Goal: Task Accomplishment & Management: Manage account settings

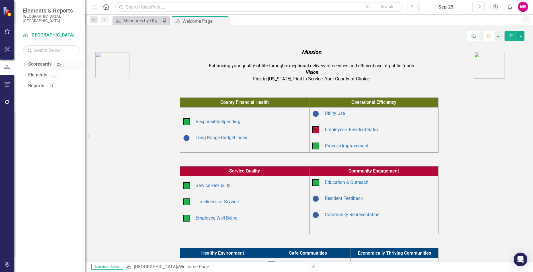
click at [25, 63] on icon "Dropdown" at bounding box center [25, 64] width 4 height 3
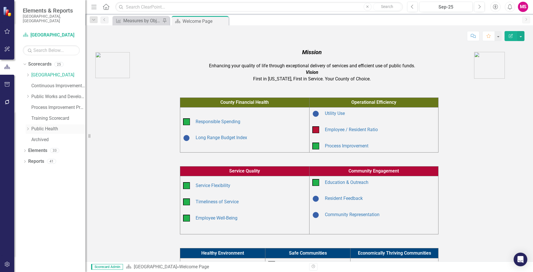
click at [26, 127] on div "Dropdown" at bounding box center [28, 129] width 4 height 5
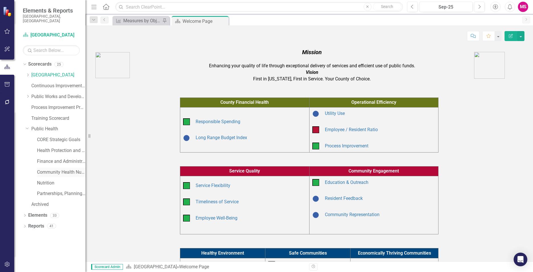
click at [52, 169] on link "Community Health Nursing" at bounding box center [61, 172] width 48 height 7
click at [44, 169] on link "Community Health Nursing" at bounding box center [61, 172] width 48 height 7
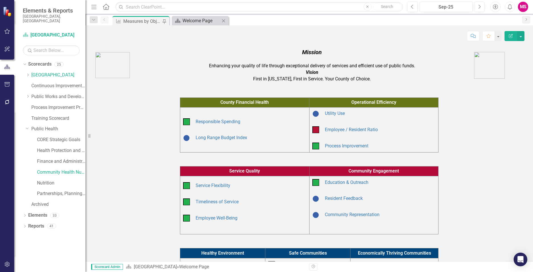
click at [194, 20] on div "Welcome Page" at bounding box center [202, 20] width 38 height 7
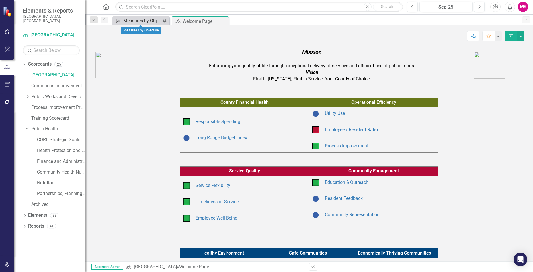
click at [124, 20] on div "Measures by Objective" at bounding box center [142, 20] width 38 height 7
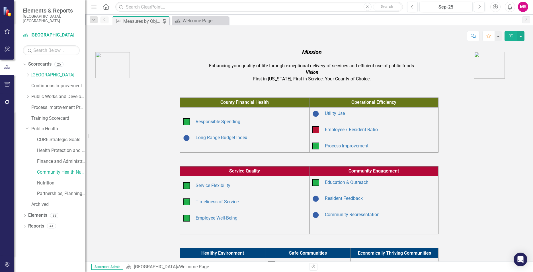
click at [57, 151] on div "Health Protection and Response" at bounding box center [58, 151] width 54 height 11
click at [52, 136] on link "CORE Strategic Goals" at bounding box center [61, 139] width 48 height 7
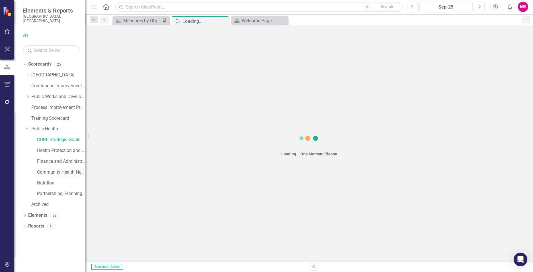
click at [62, 169] on link "Community Health Nursing" at bounding box center [61, 172] width 48 height 7
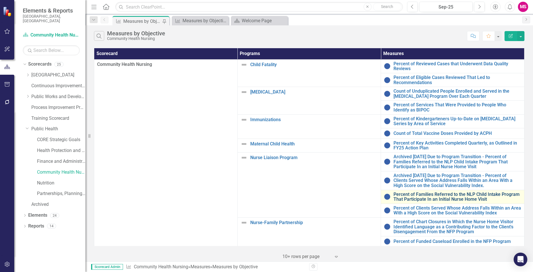
click at [412, 196] on link "Percent of Families Referred to the NLP Child Intake Program That Participate I…" at bounding box center [458, 197] width 128 height 10
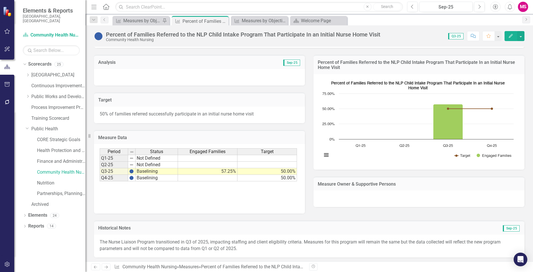
scroll to position [94, 0]
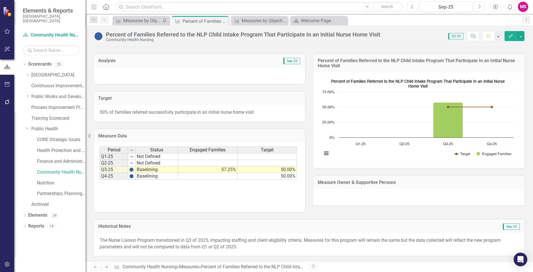
click at [256, 242] on p "The Nurse Liaison Program transitioned in Q3 of 2025, impacting staffing and cl…" at bounding box center [309, 243] width 419 height 13
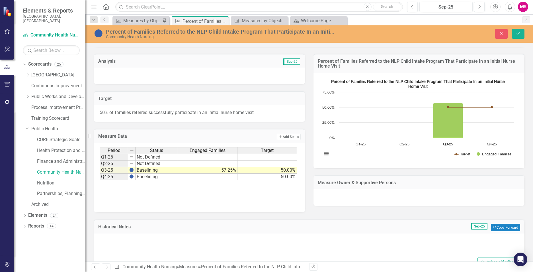
type textarea "<p>The Nurse Liaison Program transitioned in Q3 of 2025, impacting staffing and…"
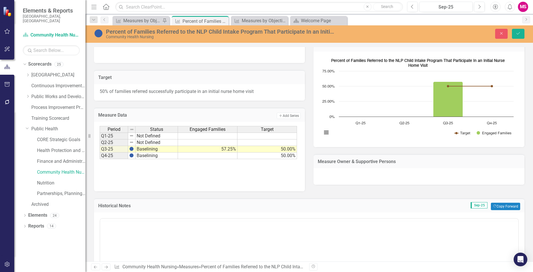
scroll to position [0, 0]
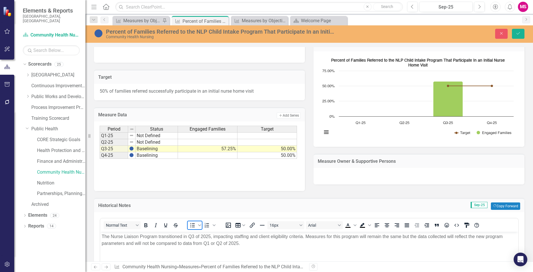
click at [199, 228] on span "Bullet list" at bounding box center [199, 225] width 5 height 8
click at [270, 248] on body "The Nurse Liaison Program transitioned in Q3 of 2025, impacting staffing and cl…" at bounding box center [309, 273] width 418 height 85
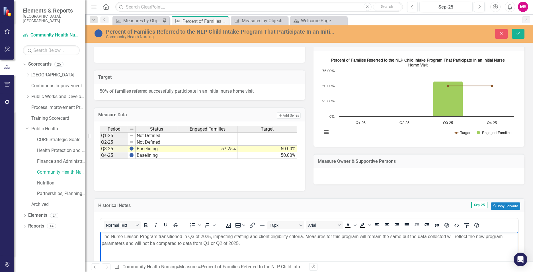
drag, startPoint x: 269, startPoint y: 249, endPoint x: 264, endPoint y: 248, distance: 5.3
click at [269, 249] on body "The Nurse Liaison Program transitioned in Q3 of 2025, impacting staffing and cl…" at bounding box center [309, 273] width 418 height 85
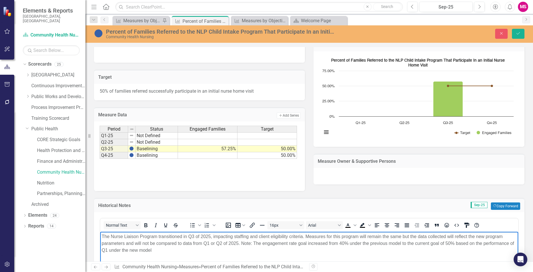
click at [113, 250] on p "The Nurse Liaison Program transitioned in Q3 of 2025, impacting staffing and cl…" at bounding box center [309, 243] width 415 height 21
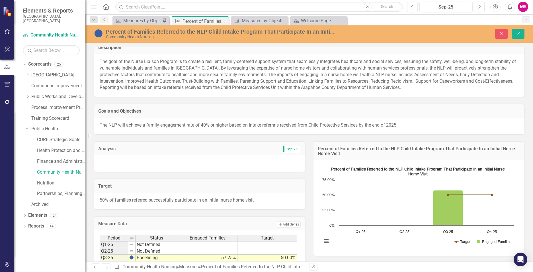
scroll to position [2, 0]
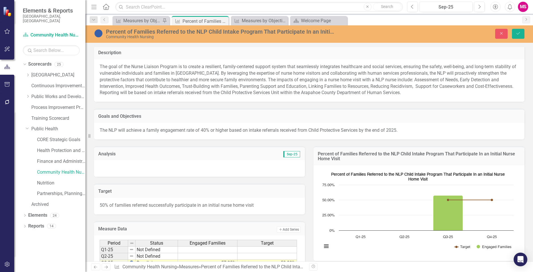
click at [115, 166] on div at bounding box center [199, 168] width 211 height 17
drag, startPoint x: 132, startPoint y: 170, endPoint x: 129, endPoint y: 170, distance: 3.1
click at [131, 170] on div at bounding box center [199, 168] width 211 height 17
click at [128, 170] on div at bounding box center [199, 168] width 211 height 17
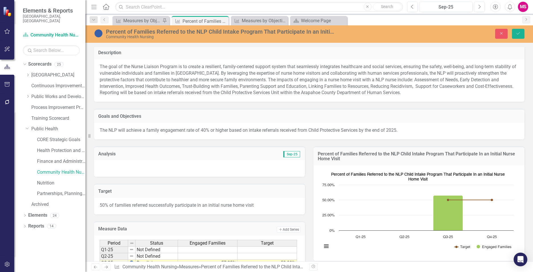
click at [128, 170] on div at bounding box center [199, 168] width 211 height 17
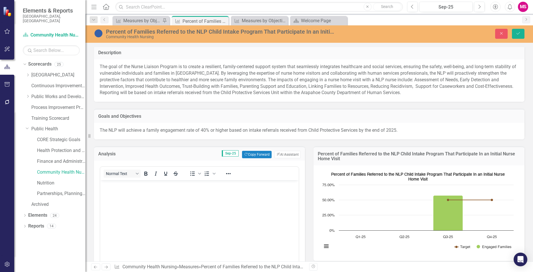
scroll to position [0, 0]
click at [125, 213] on body "Rich Text Area. Press ALT-0 for help." at bounding box center [199, 222] width 199 height 85
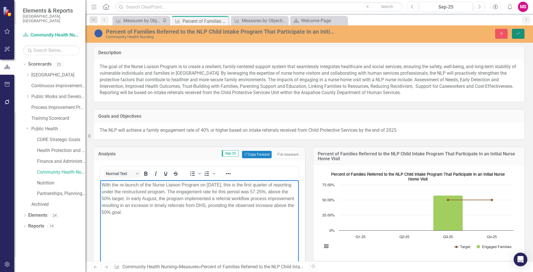
click at [518, 35] on icon "Save" at bounding box center [518, 33] width 5 height 4
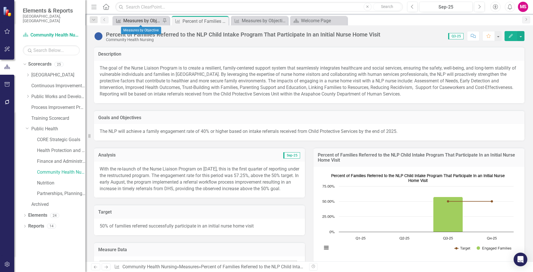
click at [145, 23] on div "Measures by Objective" at bounding box center [142, 20] width 38 height 7
